Goal: Obtain resource: Download file/media

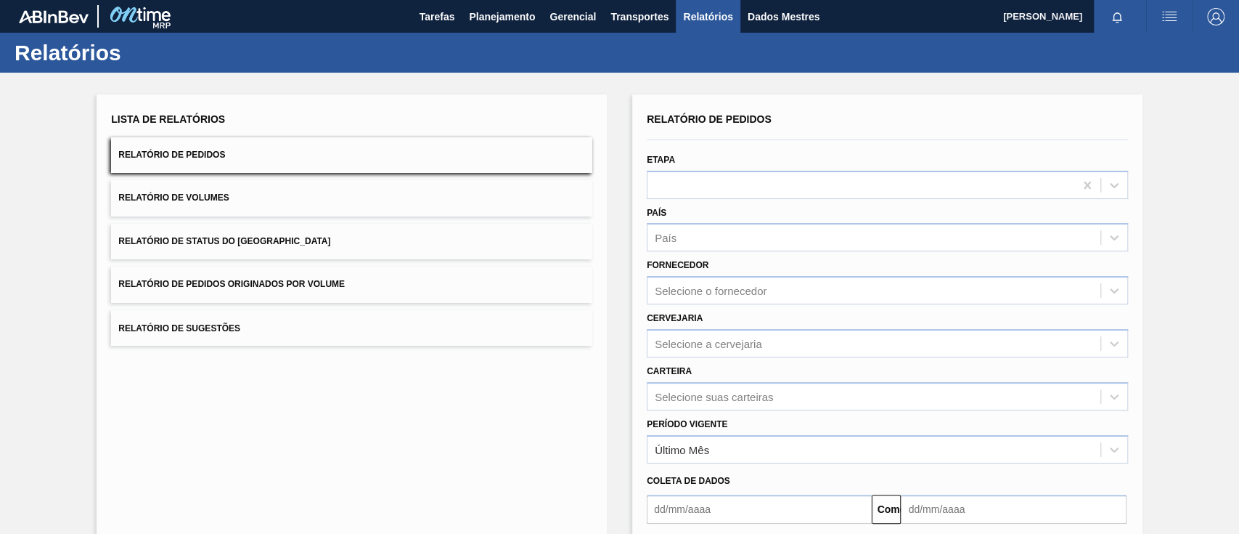
click at [389, 281] on button "Relatório de Pedidos Originados por Volume" at bounding box center [351, 284] width 481 height 36
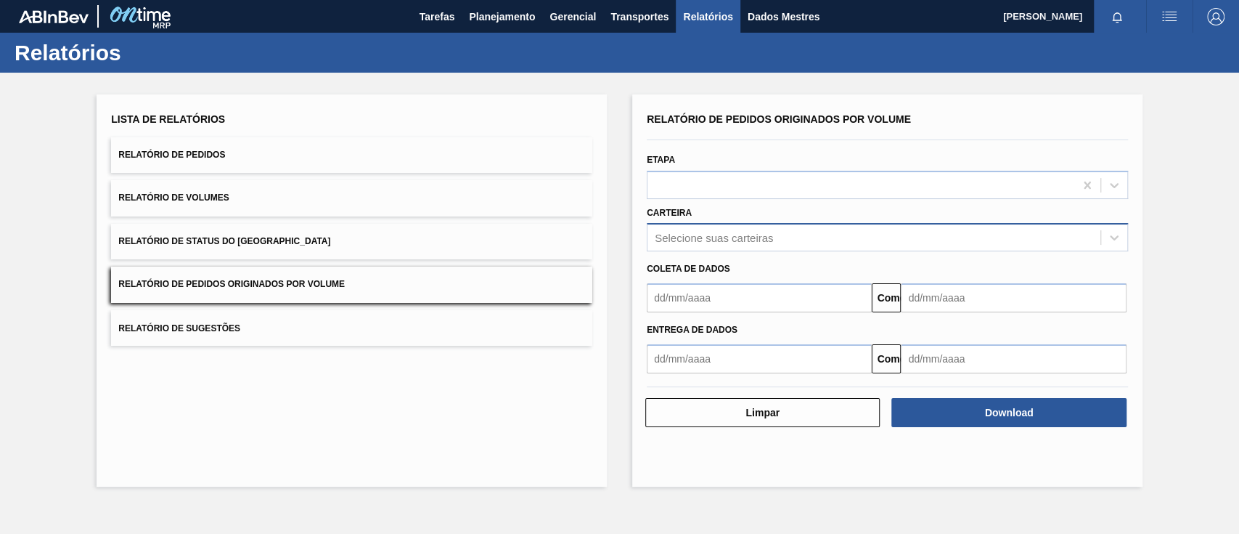
click at [674, 243] on div "Selecione suas carteiras" at bounding box center [714, 238] width 118 height 12
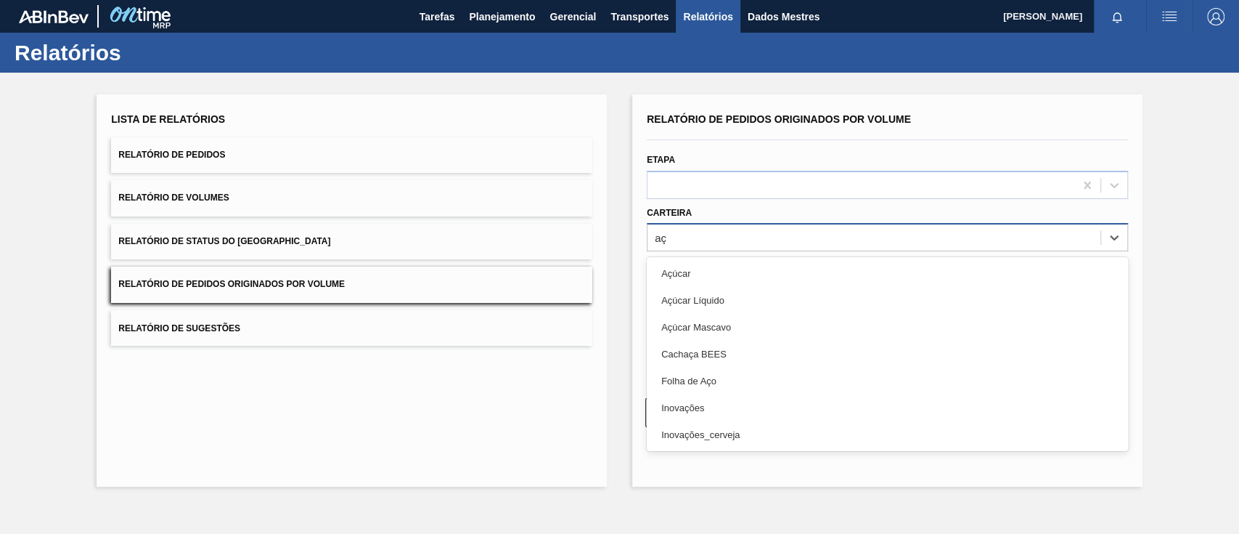
type input "açu"
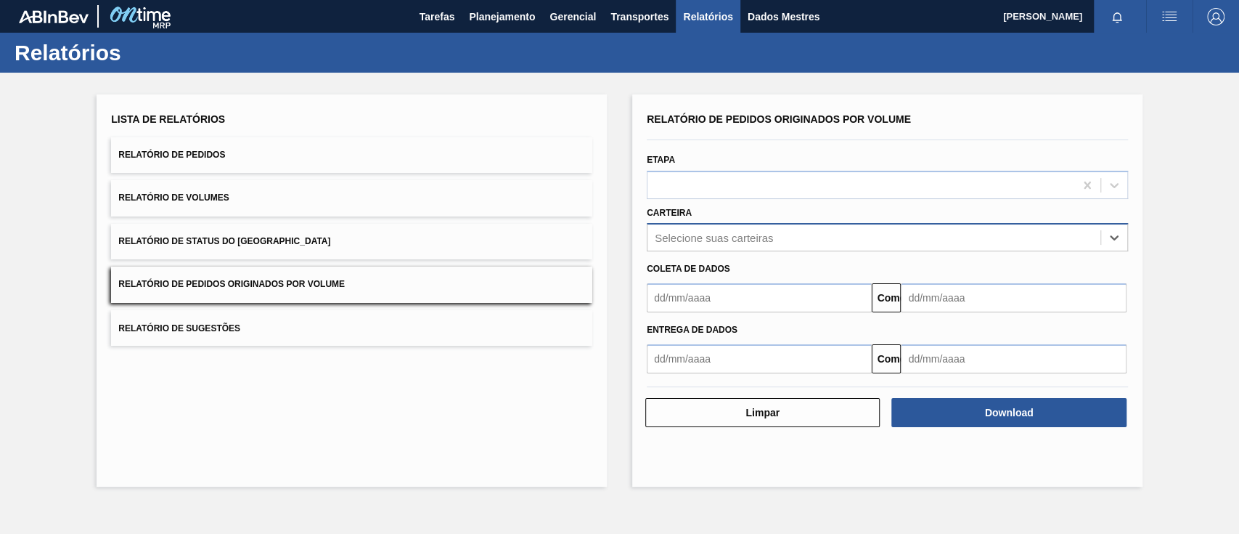
click at [701, 241] on div "Selecione suas carteiras" at bounding box center [874, 237] width 453 height 21
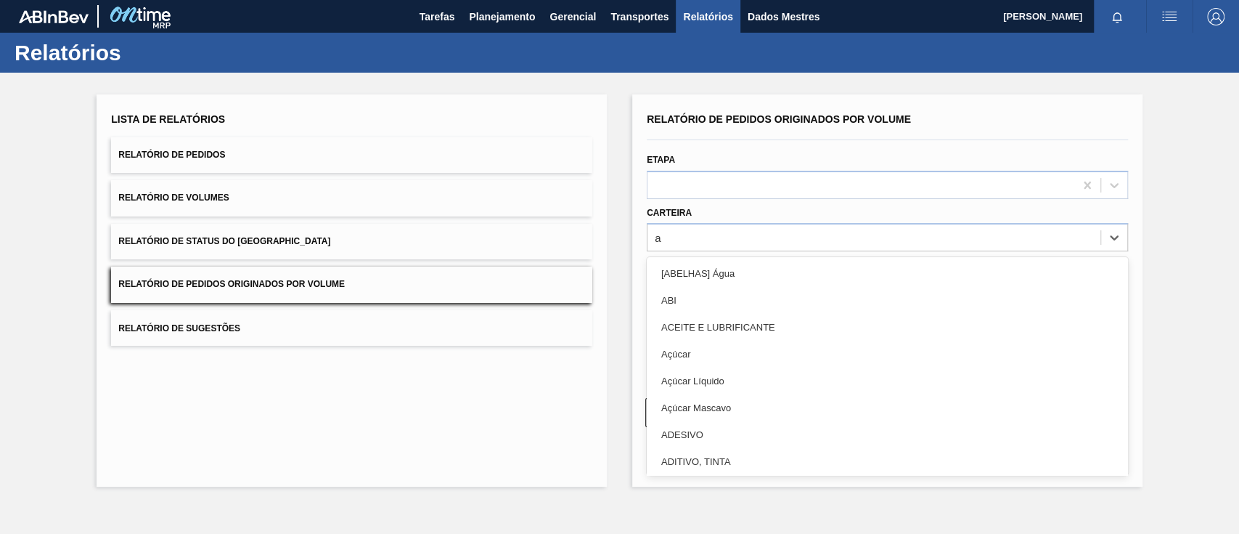
type input "aç"
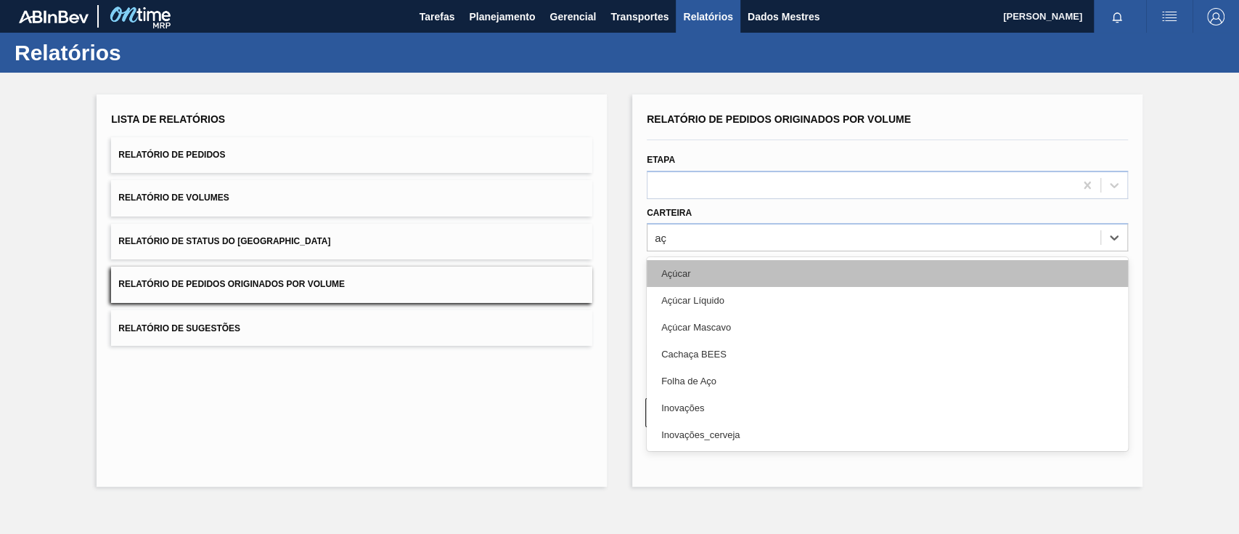
click at [675, 270] on font "Açúcar" at bounding box center [675, 273] width 29 height 11
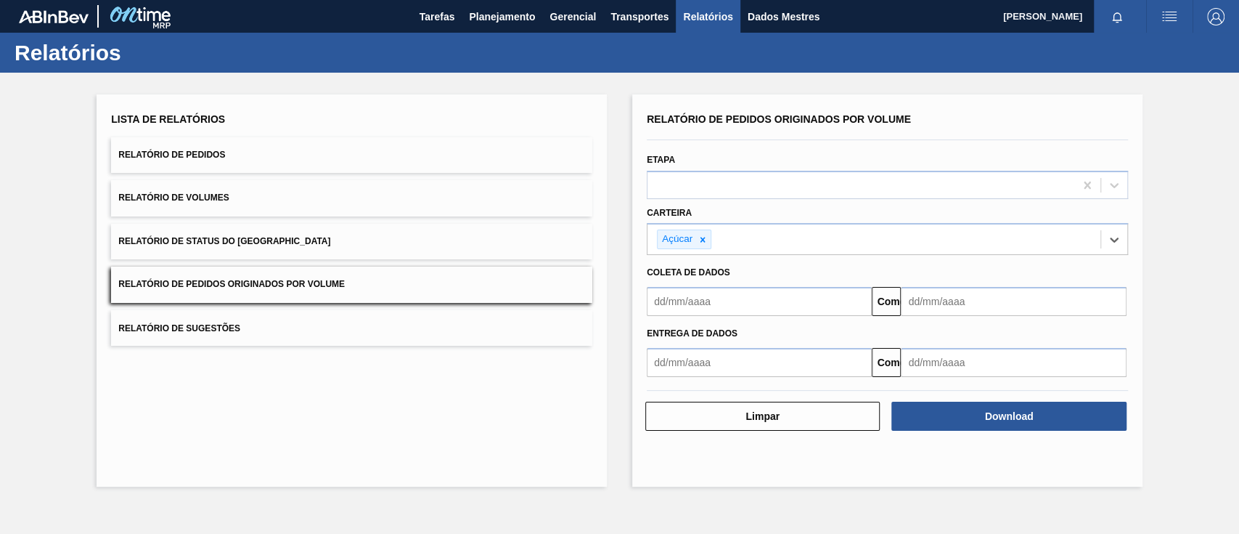
click at [690, 305] on input "text" at bounding box center [759, 301] width 225 height 29
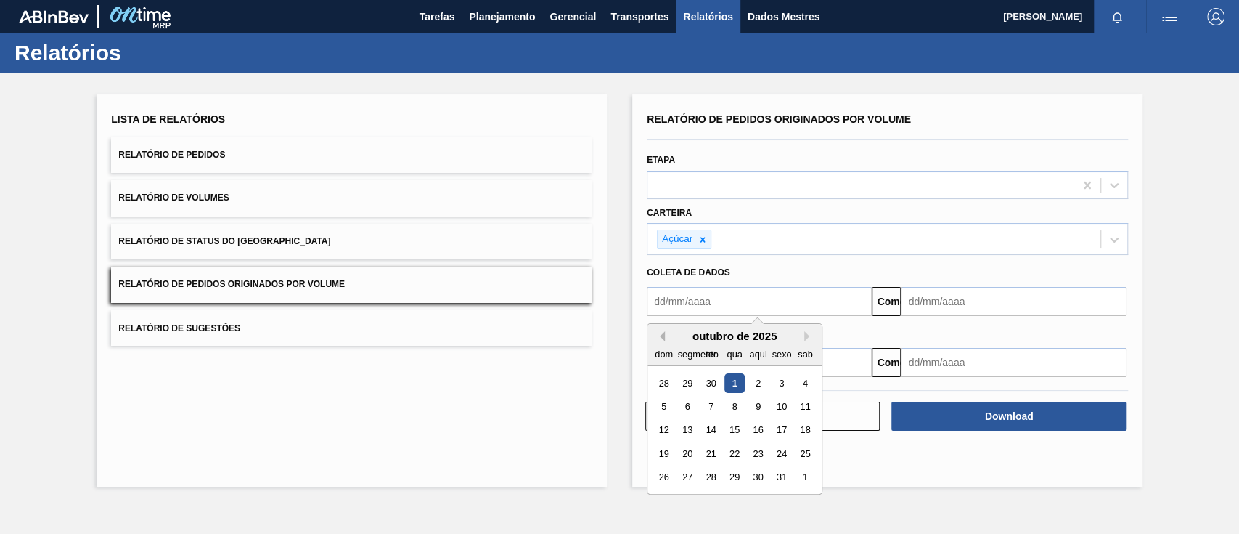
click at [660, 336] on button "Mês anterior" at bounding box center [660, 336] width 10 height 10
click at [689, 380] on div "1" at bounding box center [688, 383] width 20 height 20
type input "[DATE]"
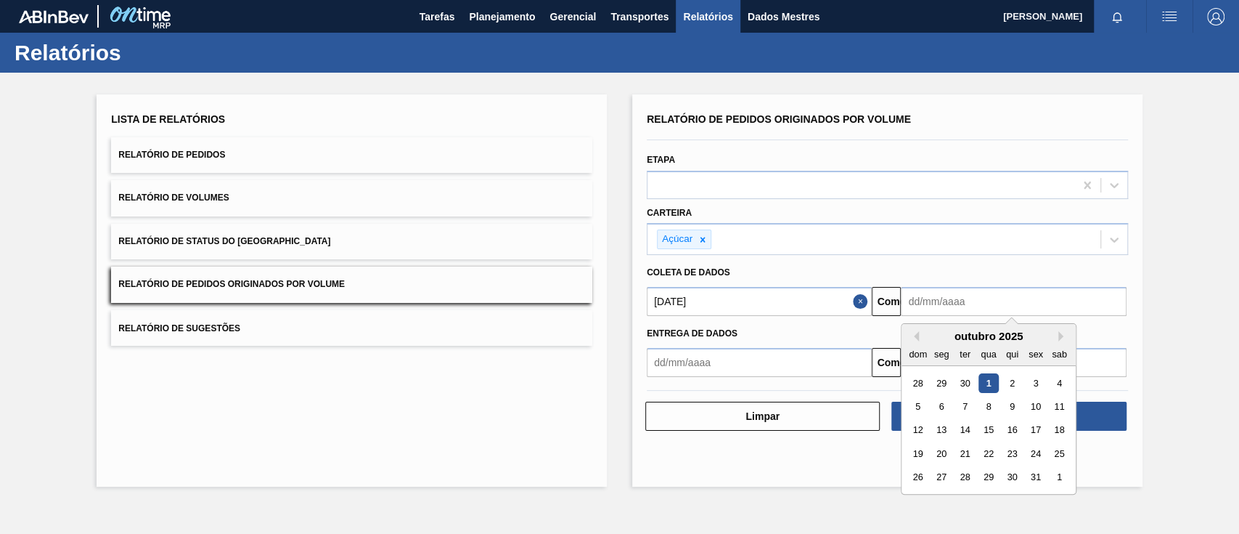
click at [937, 300] on input "text" at bounding box center [1013, 301] width 225 height 29
click at [1064, 377] on div "4" at bounding box center [1060, 383] width 20 height 20
type input "[DATE]"
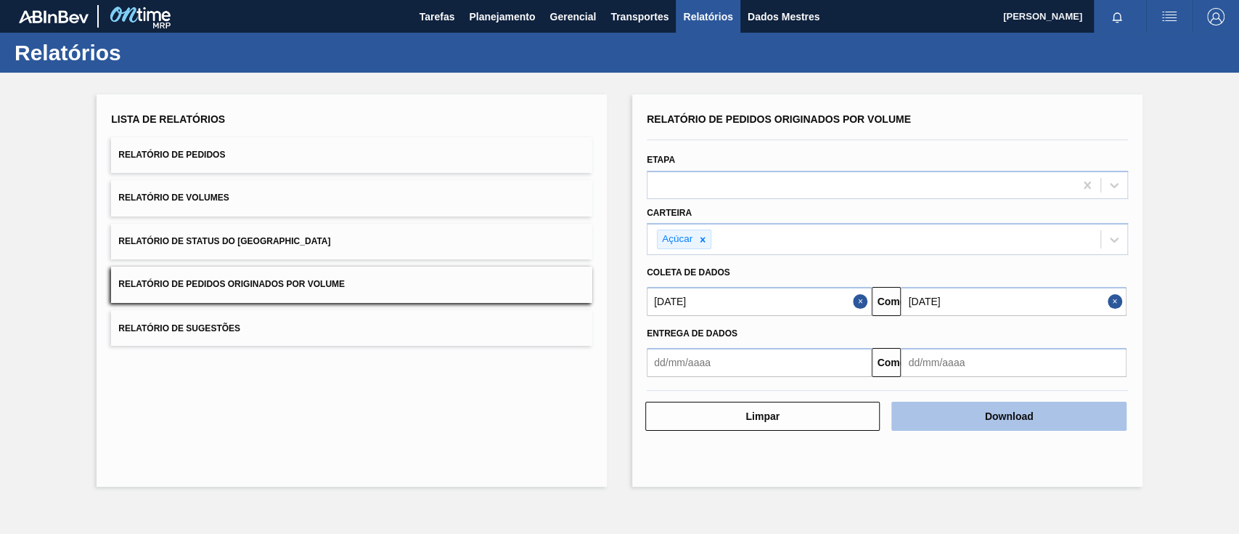
click at [1030, 417] on font "Download" at bounding box center [1009, 416] width 49 height 12
